Goal: Task Accomplishment & Management: Use online tool/utility

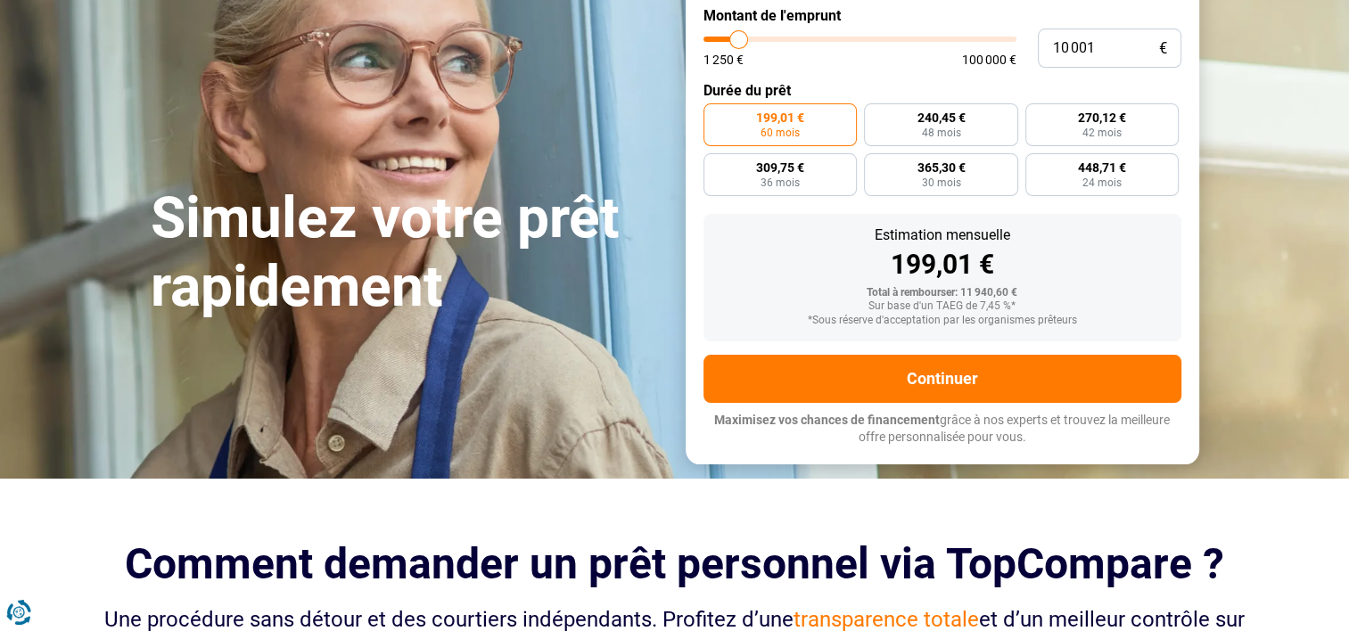
type input "12 500"
type input "12500"
type input "24 000"
type input "24000"
type input "39 000"
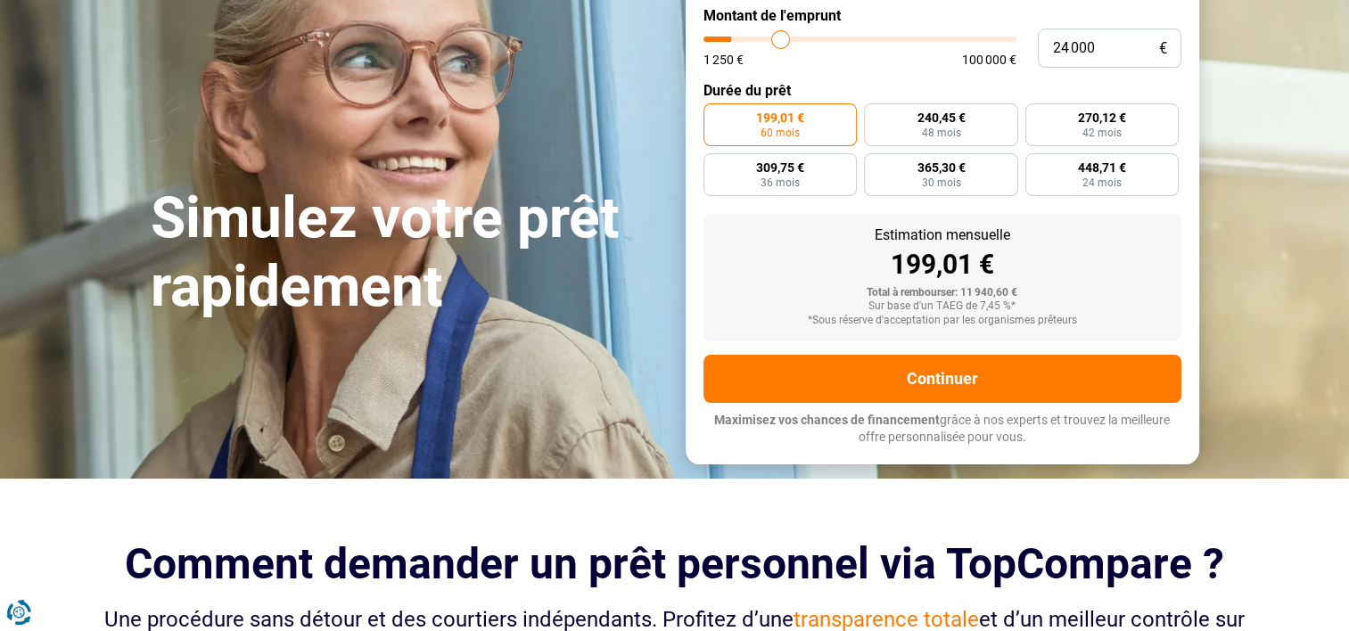
type input "39000"
type input "48 250"
type input "48250"
type input "56 250"
type input "56250"
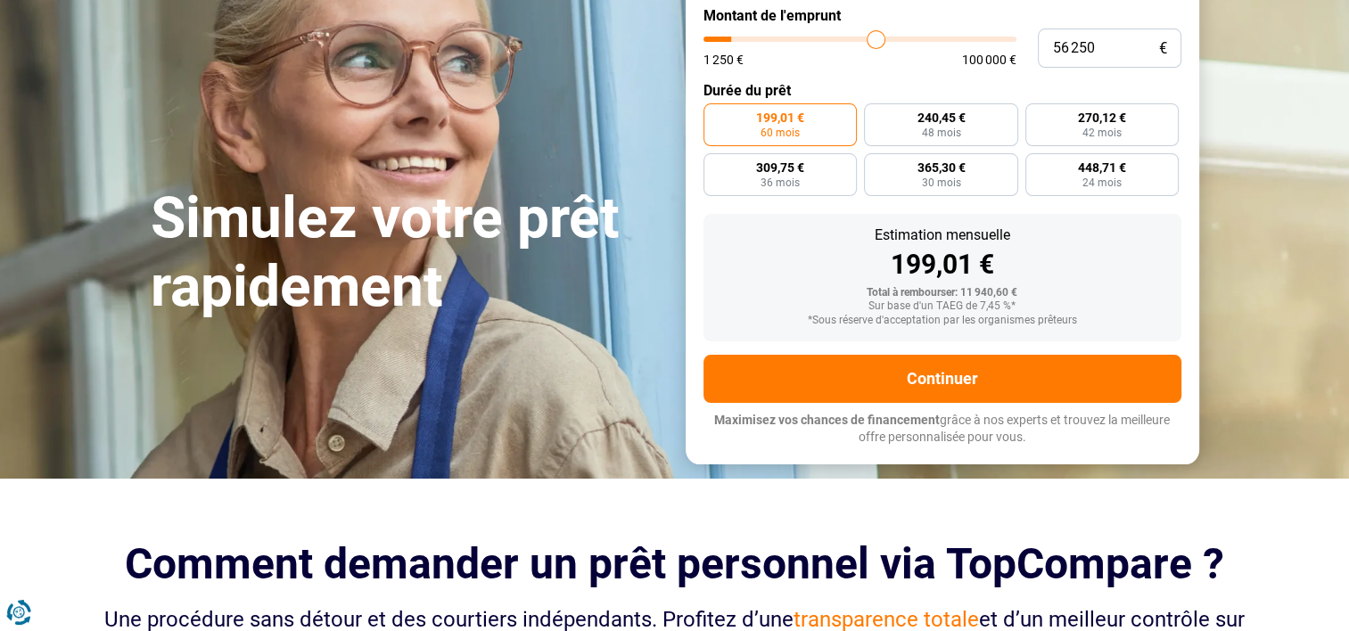
type input "68 500"
type input "68500"
type input "75 500"
type input "75500"
type input "85 750"
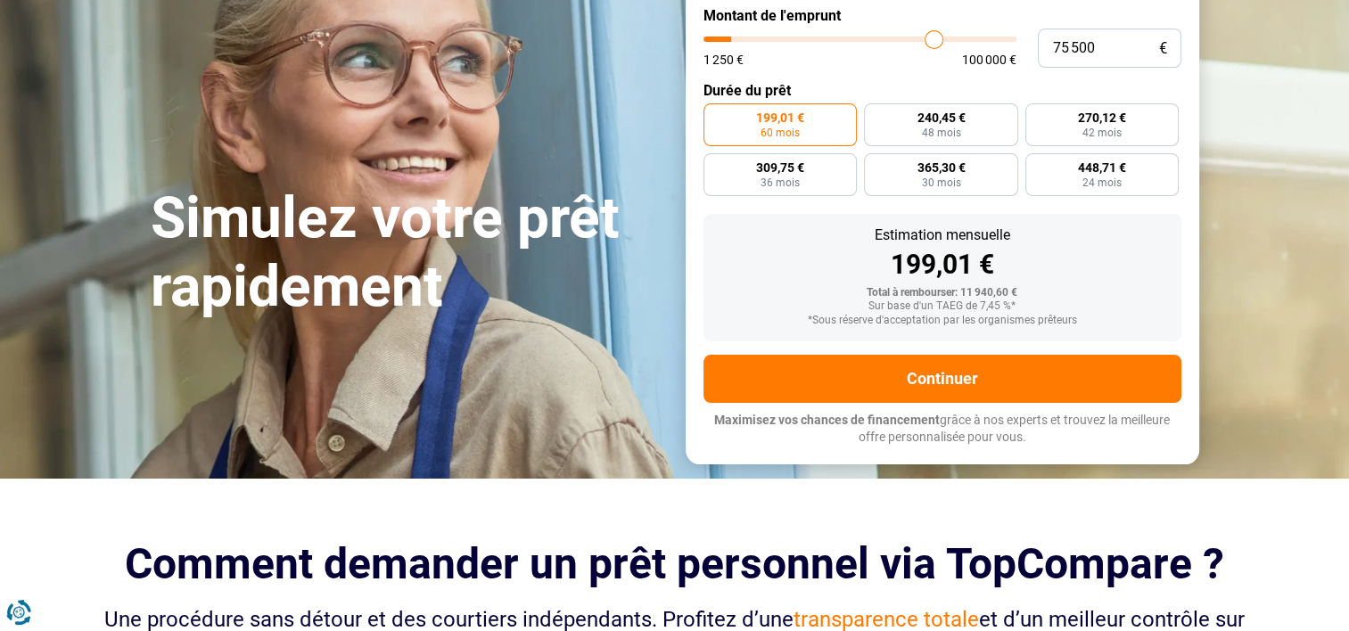
type input "85750"
type input "92 500"
type input "92500"
type input "100 000"
drag, startPoint x: 737, startPoint y: 38, endPoint x: 1083, endPoint y: 83, distance: 348.8
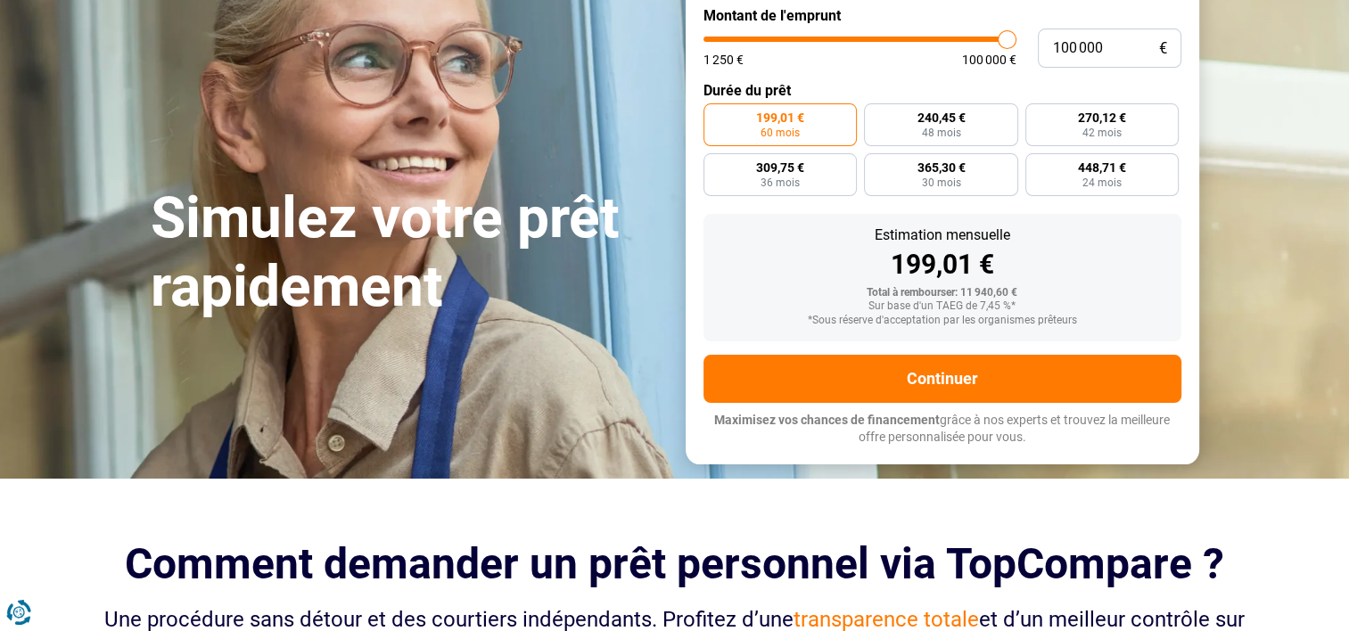
type input "100000"
click at [1016, 42] on input "range" at bounding box center [859, 39] width 313 height 5
radio input "false"
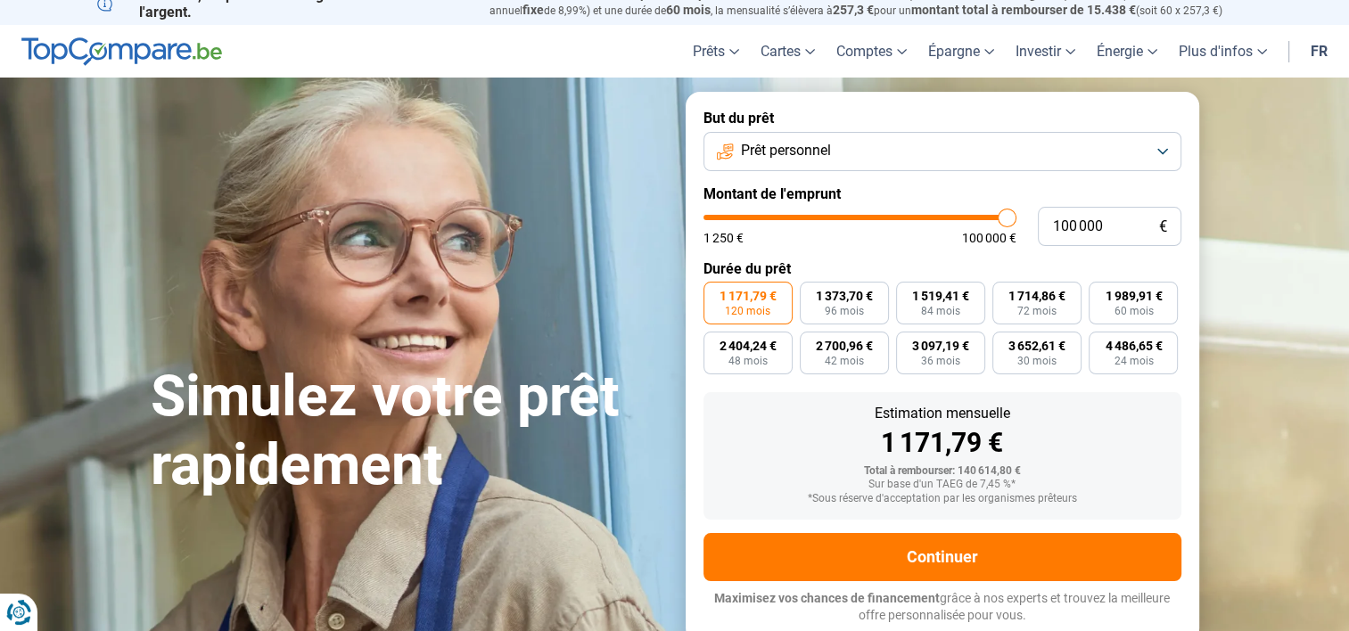
scroll to position [12, 0]
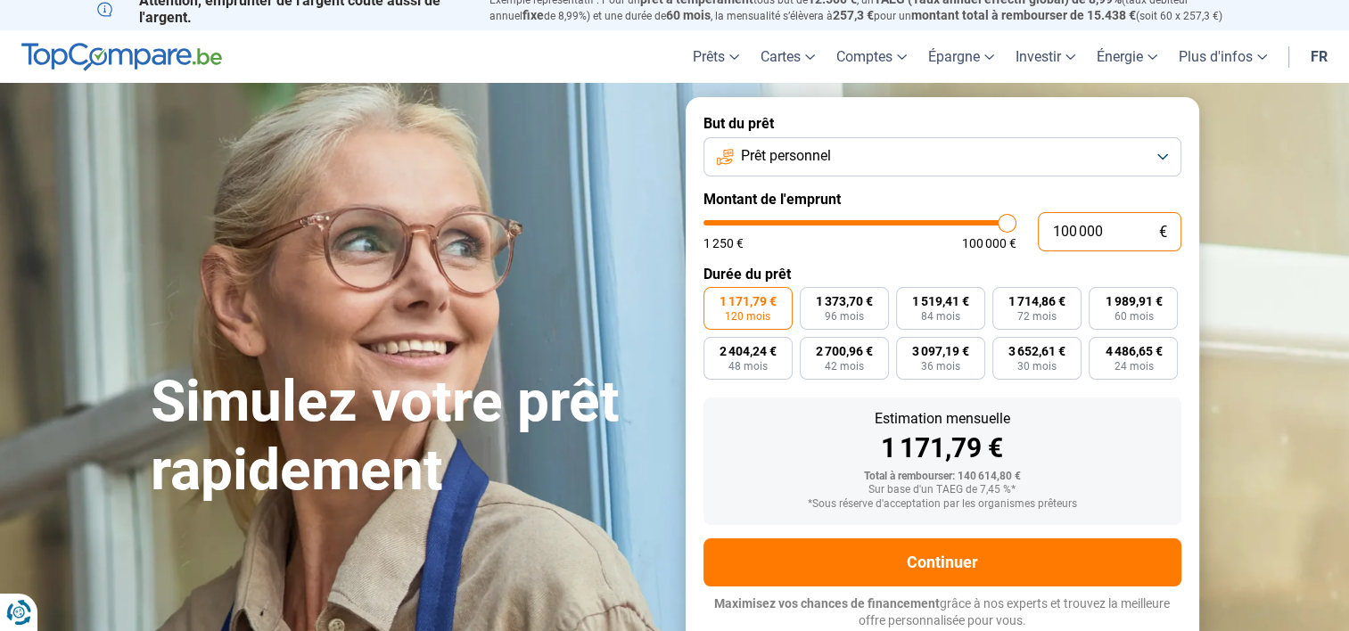
drag, startPoint x: 1121, startPoint y: 218, endPoint x: 997, endPoint y: 232, distance: 125.6
click at [997, 232] on div "100 000 € 1 250 € 100 000 €" at bounding box center [942, 231] width 478 height 39
type input "4"
type input "1250"
type input "40"
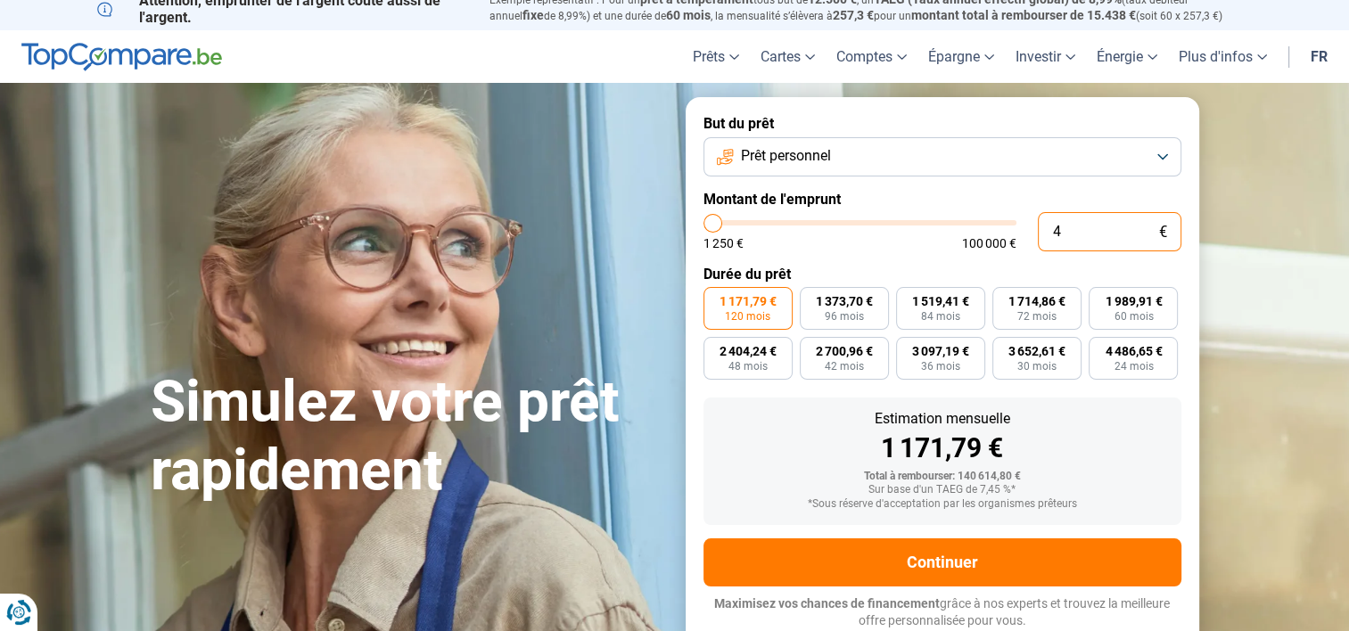
type input "1250"
type input "400"
type input "1250"
type input "4 000"
type input "4000"
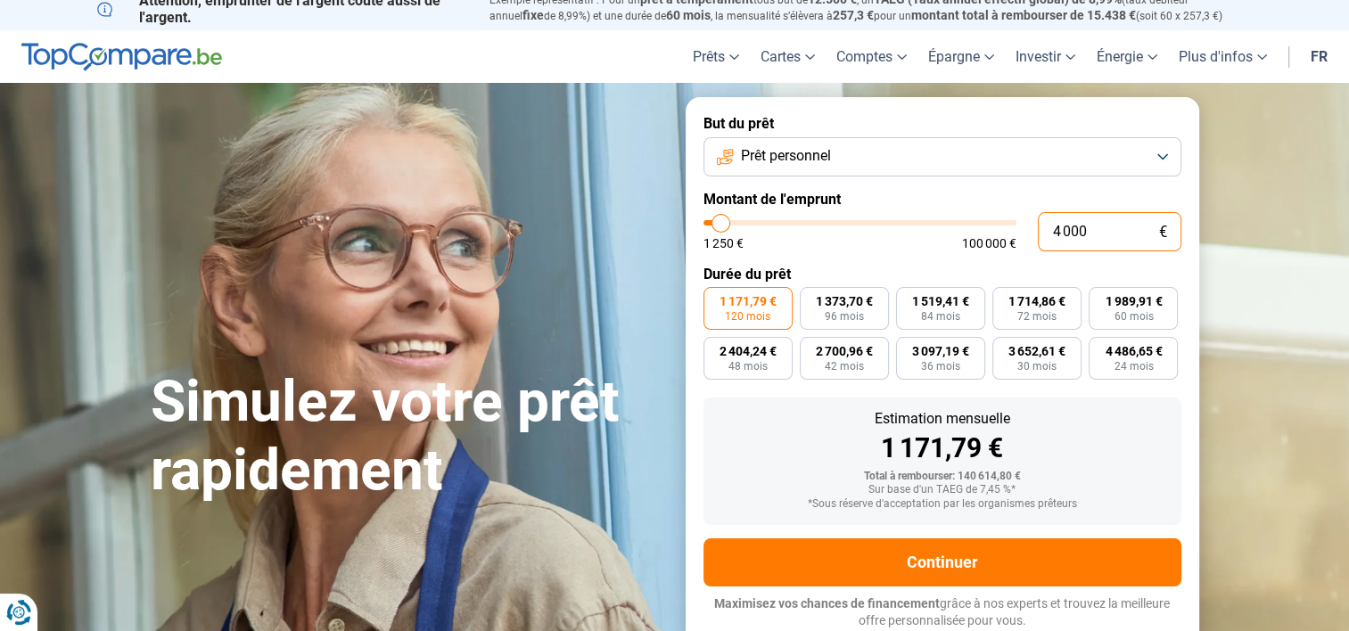
type input "40 000"
type input "40000"
type input "400 000"
type input "100000"
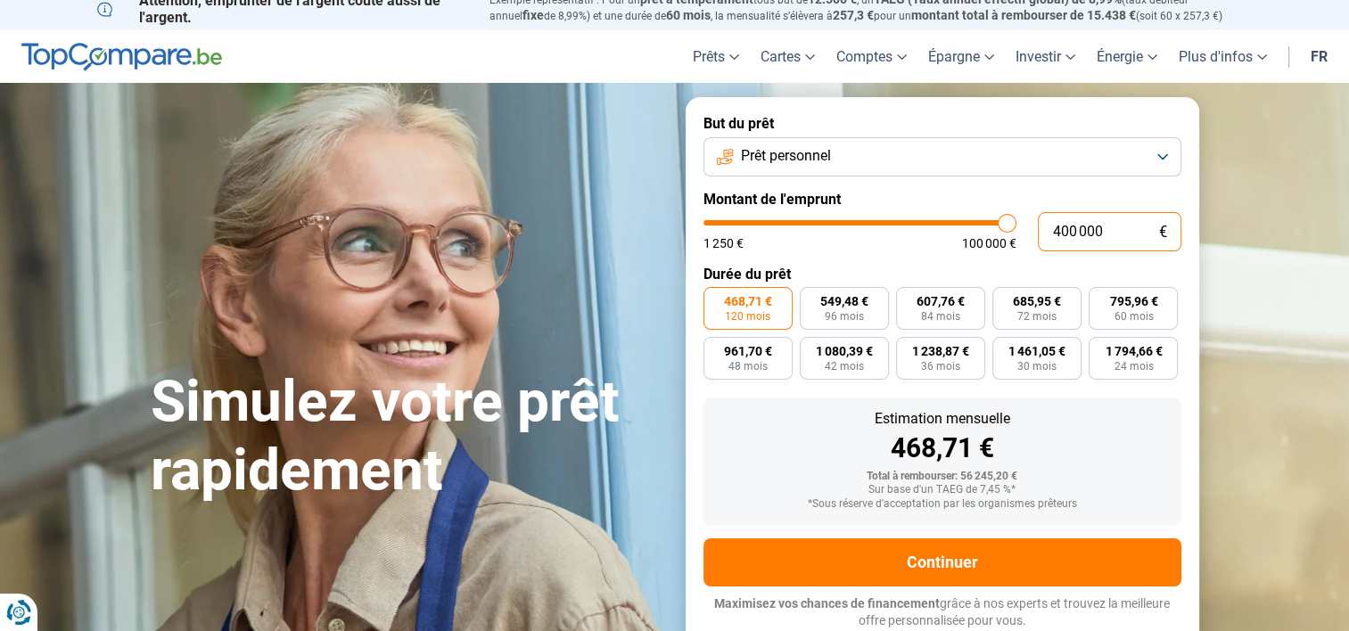
type input "100 000"
type input "100000"
